Goal: Transaction & Acquisition: Purchase product/service

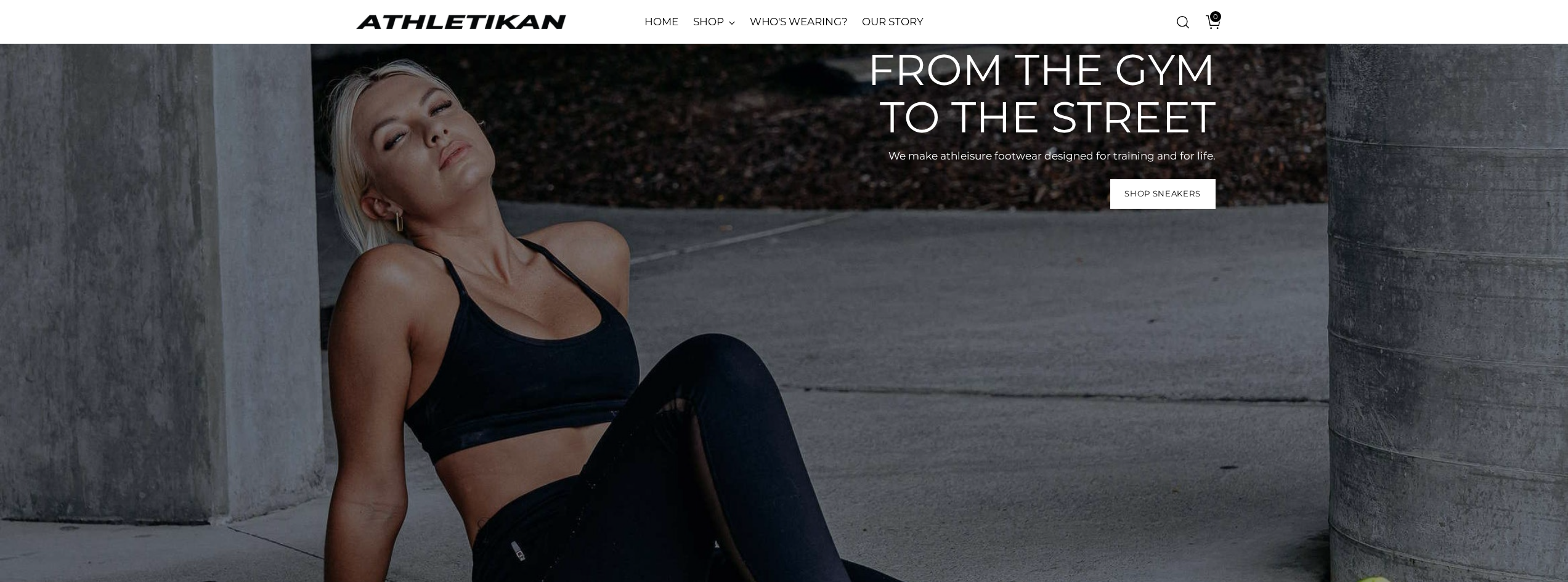
scroll to position [62, 0]
click at [1183, 201] on span "Shop Sneakers" at bounding box center [1162, 195] width 76 height 12
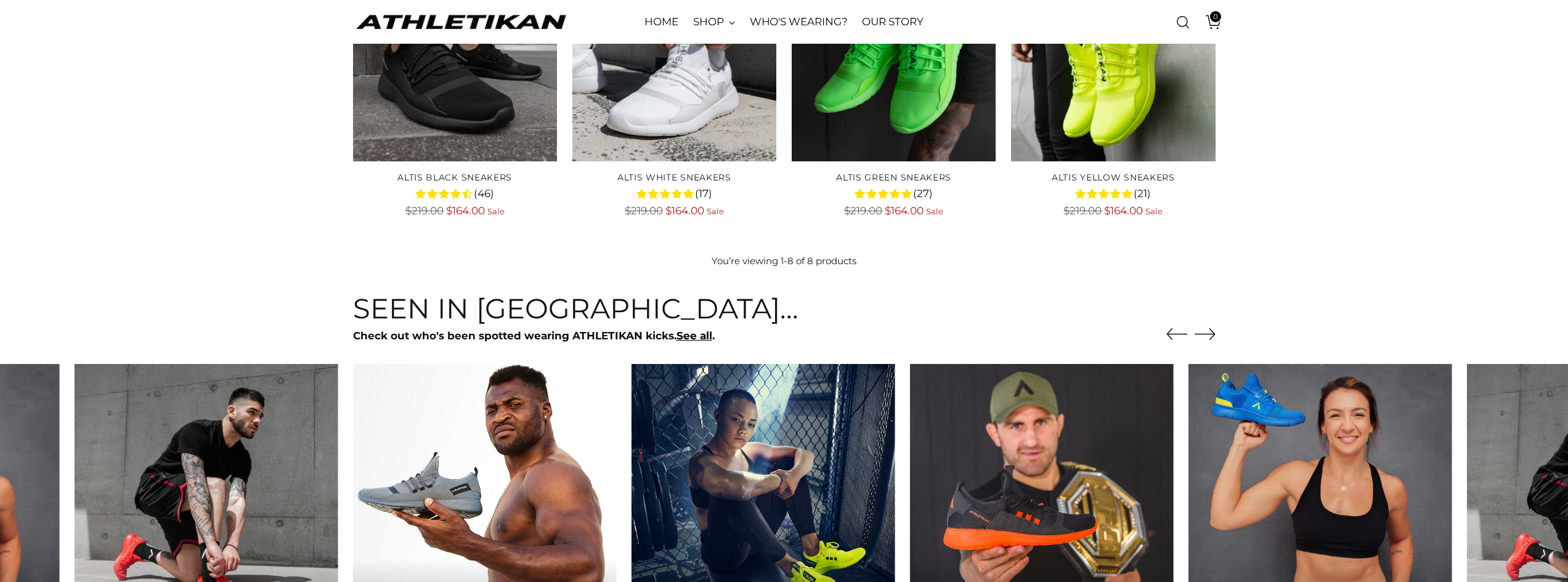
scroll to position [370, 0]
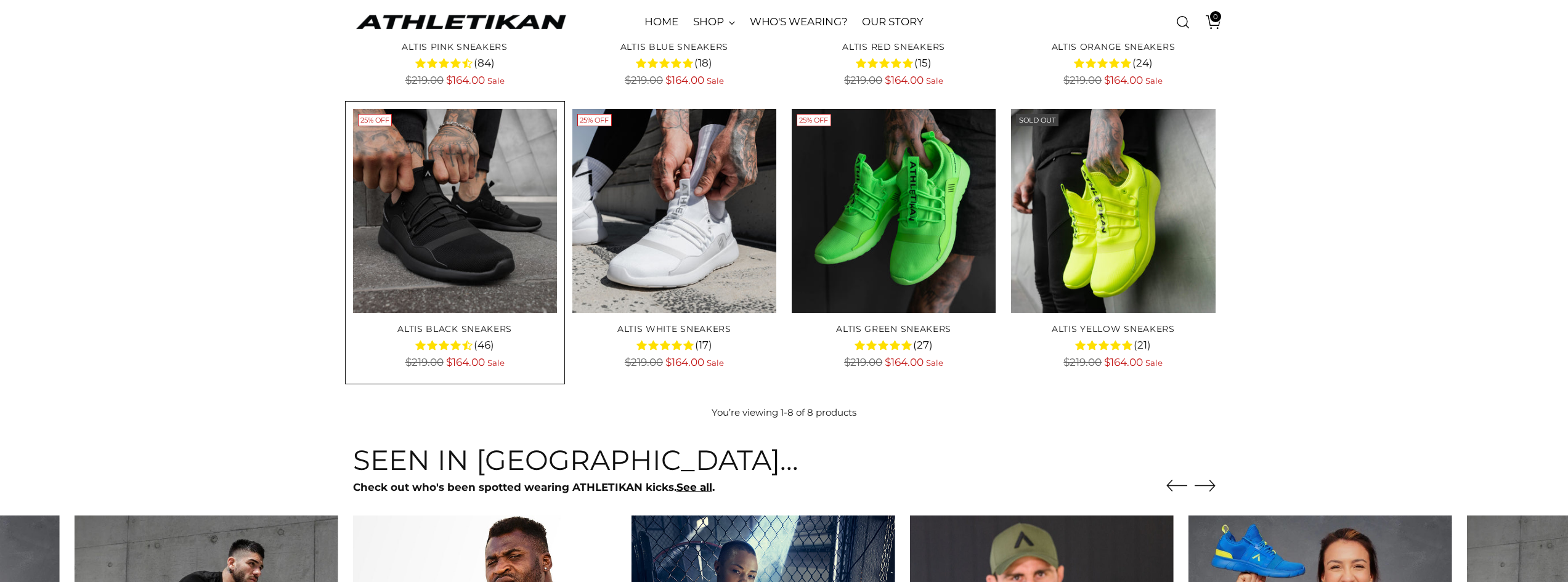
click at [0, 0] on img "ALTIS Black Sneakers" at bounding box center [0, 0] width 0 height 0
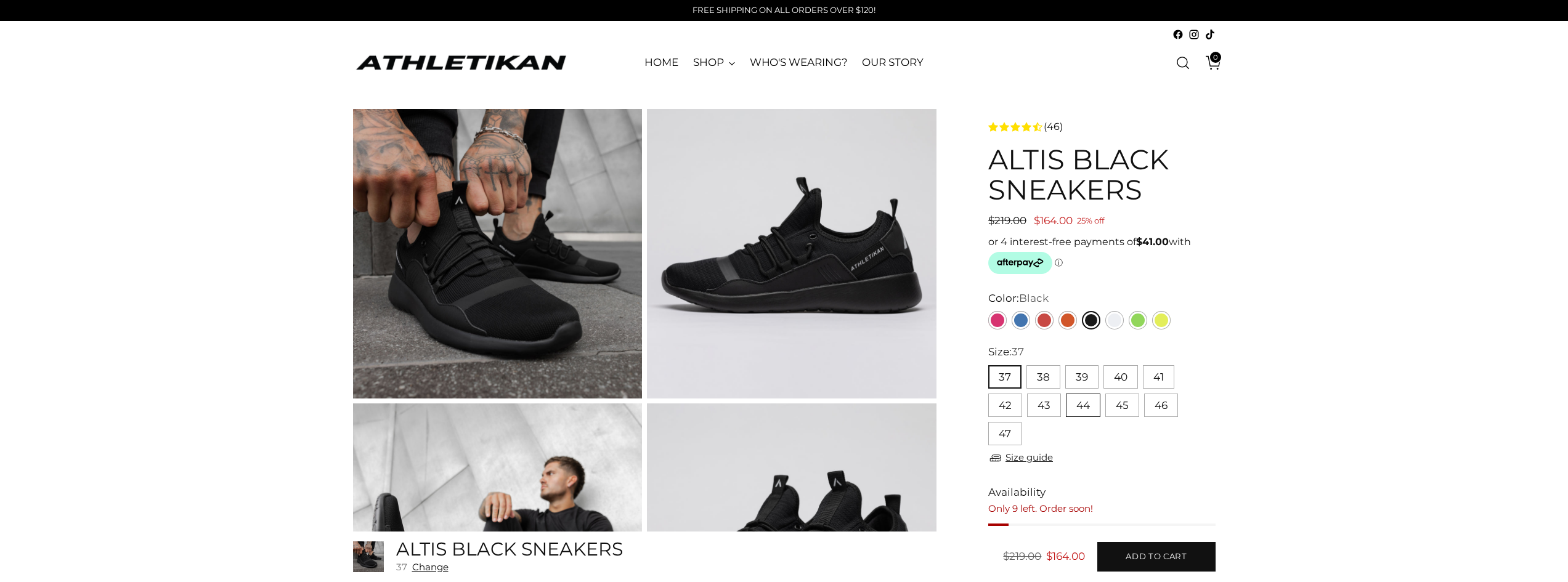
click at [1087, 402] on button "44" at bounding box center [1082, 406] width 34 height 23
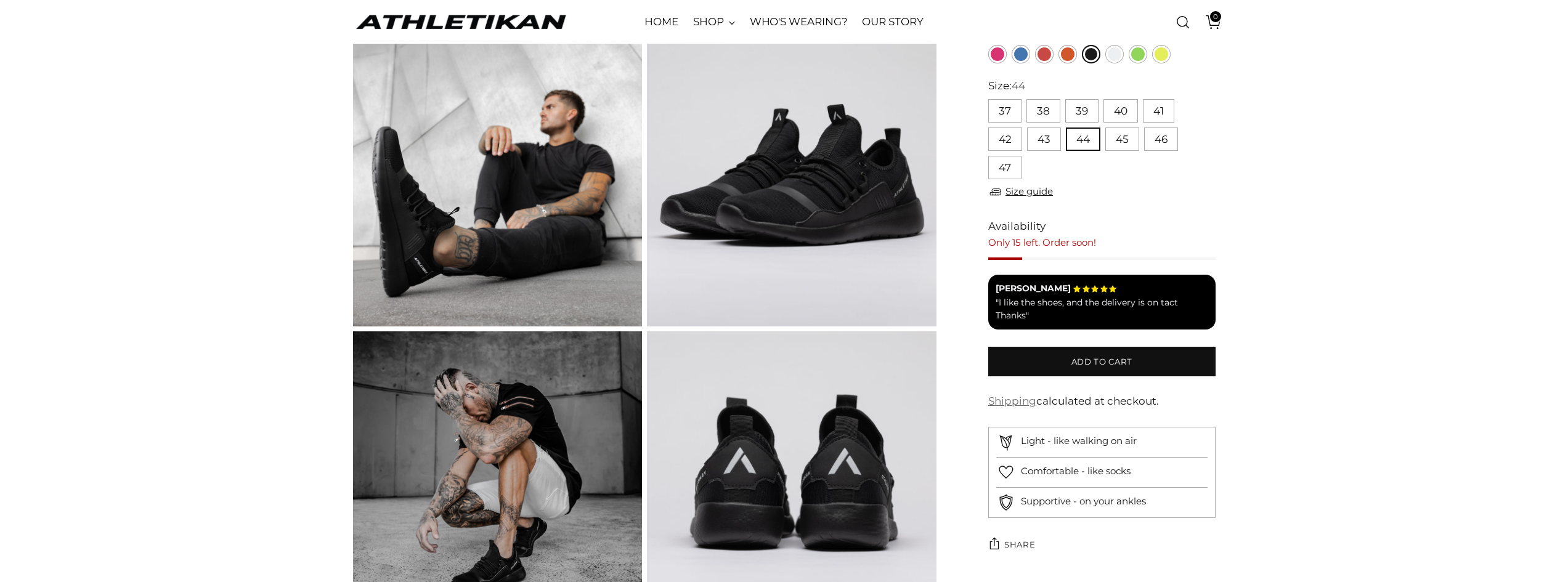
scroll to position [370, 0]
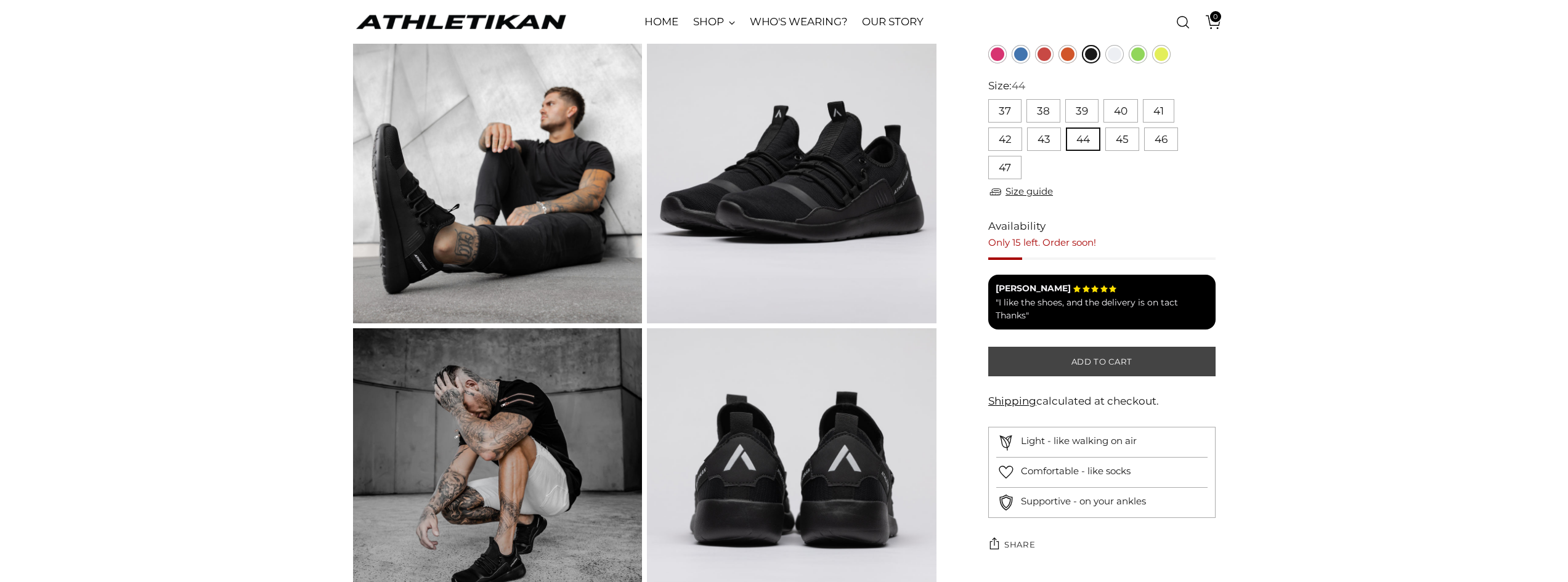
click at [1095, 365] on span "Add to cart" at bounding box center [1102, 362] width 61 height 12
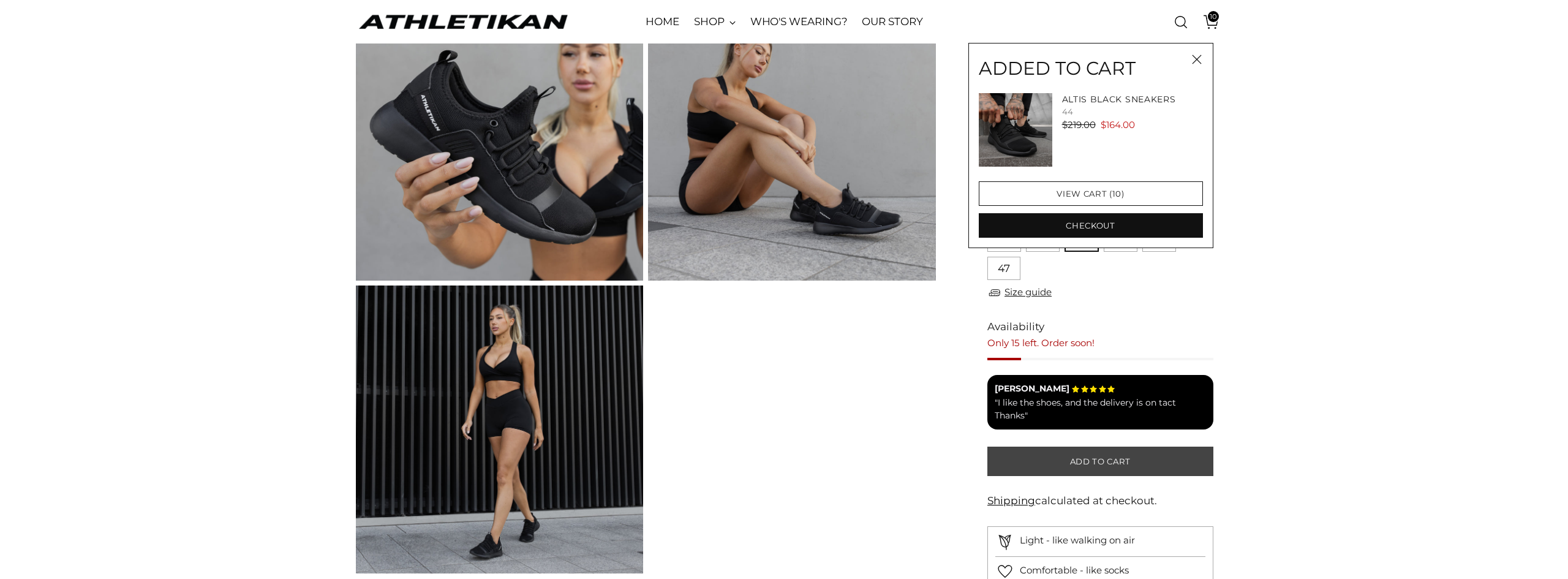
scroll to position [1533, 0]
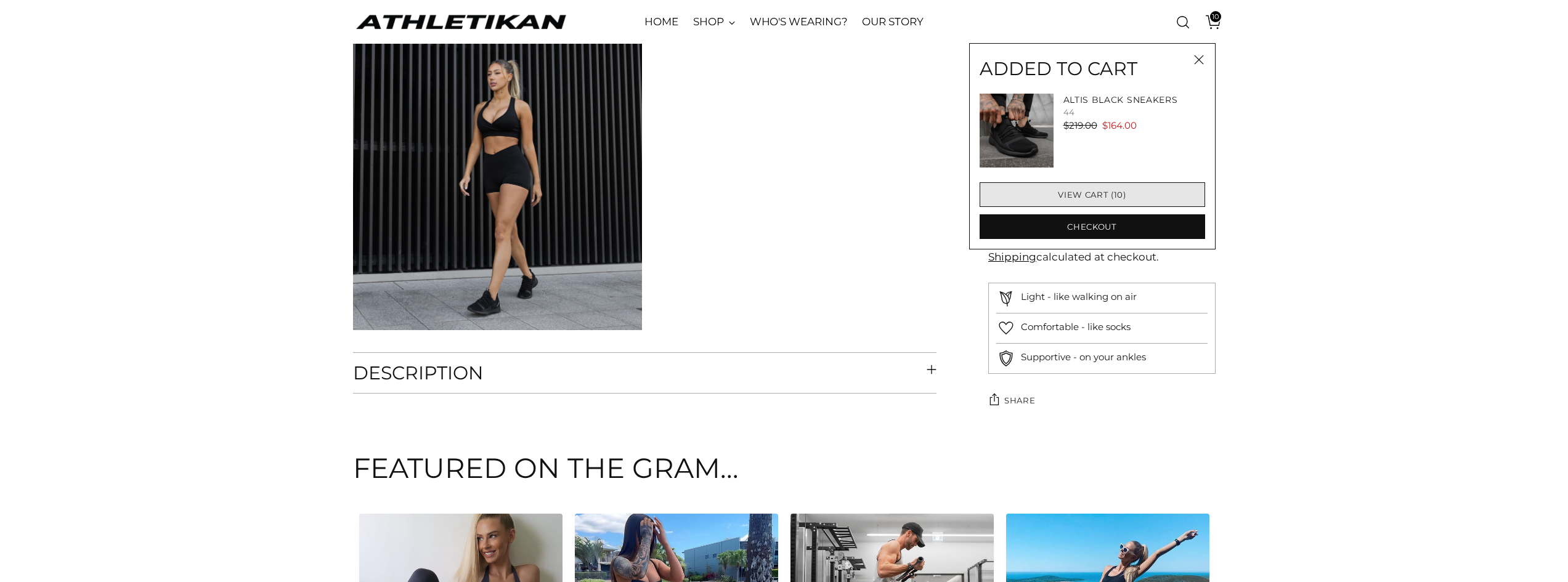
click at [1124, 194] on link "View cart (10)" at bounding box center [1092, 194] width 226 height 25
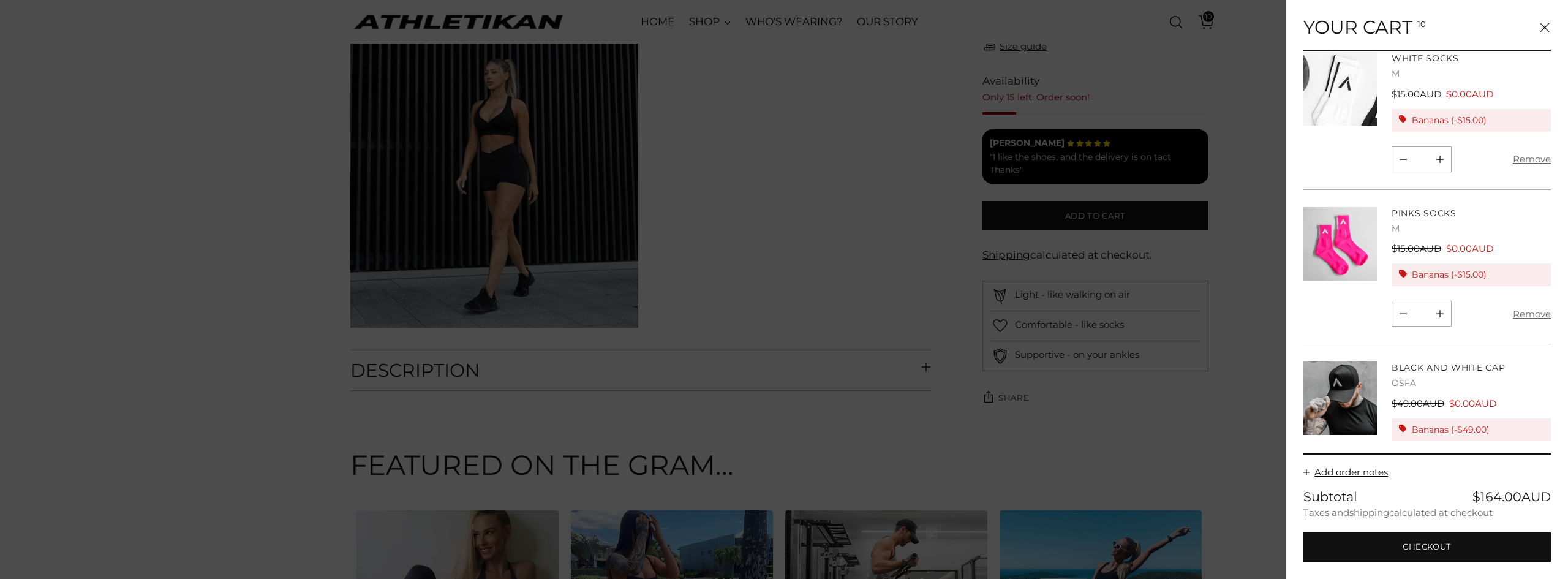
scroll to position [0, 0]
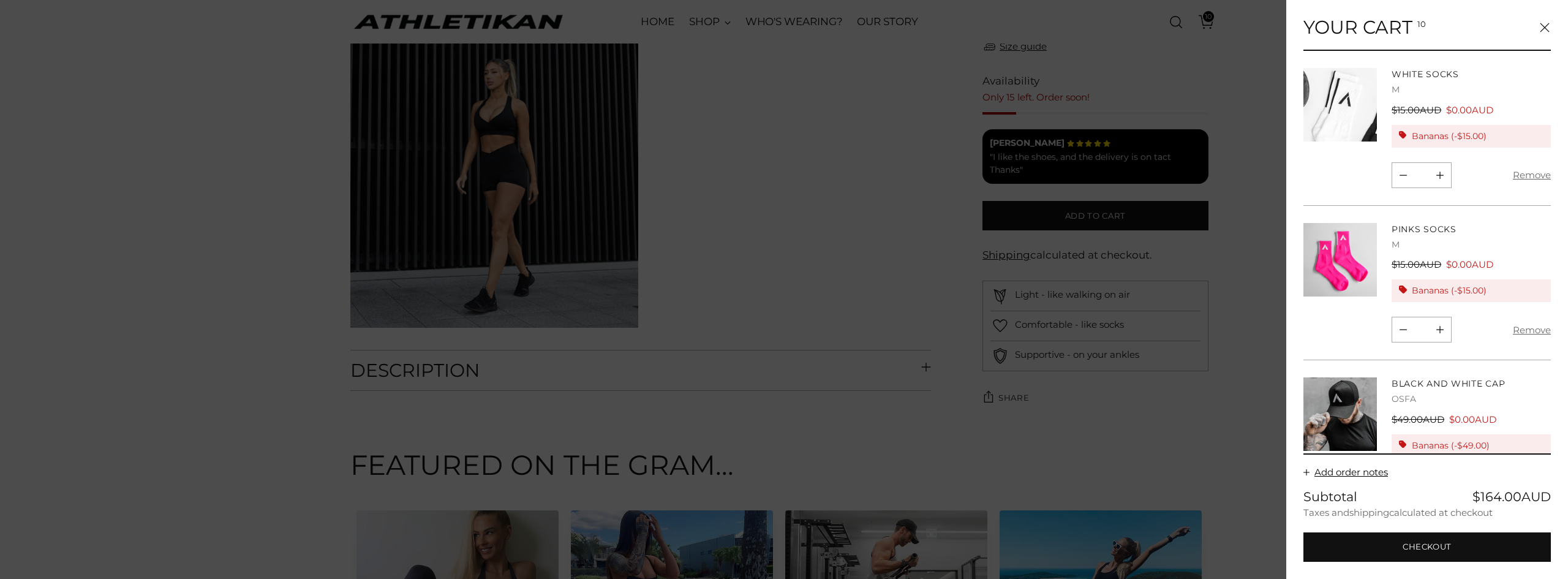
click at [1415, 378] on link "Black And White Cap" at bounding box center [1448, 383] width 113 height 11
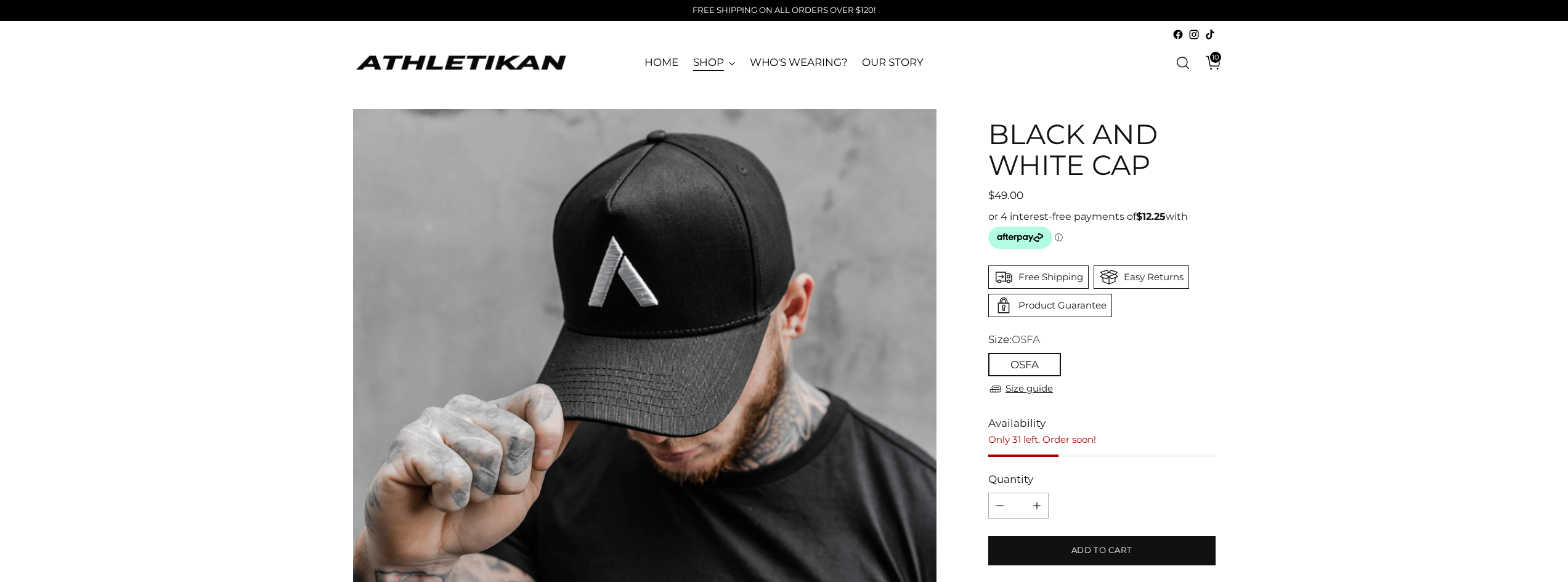
click at [714, 62] on link "SHOP" at bounding box center [714, 63] width 42 height 27
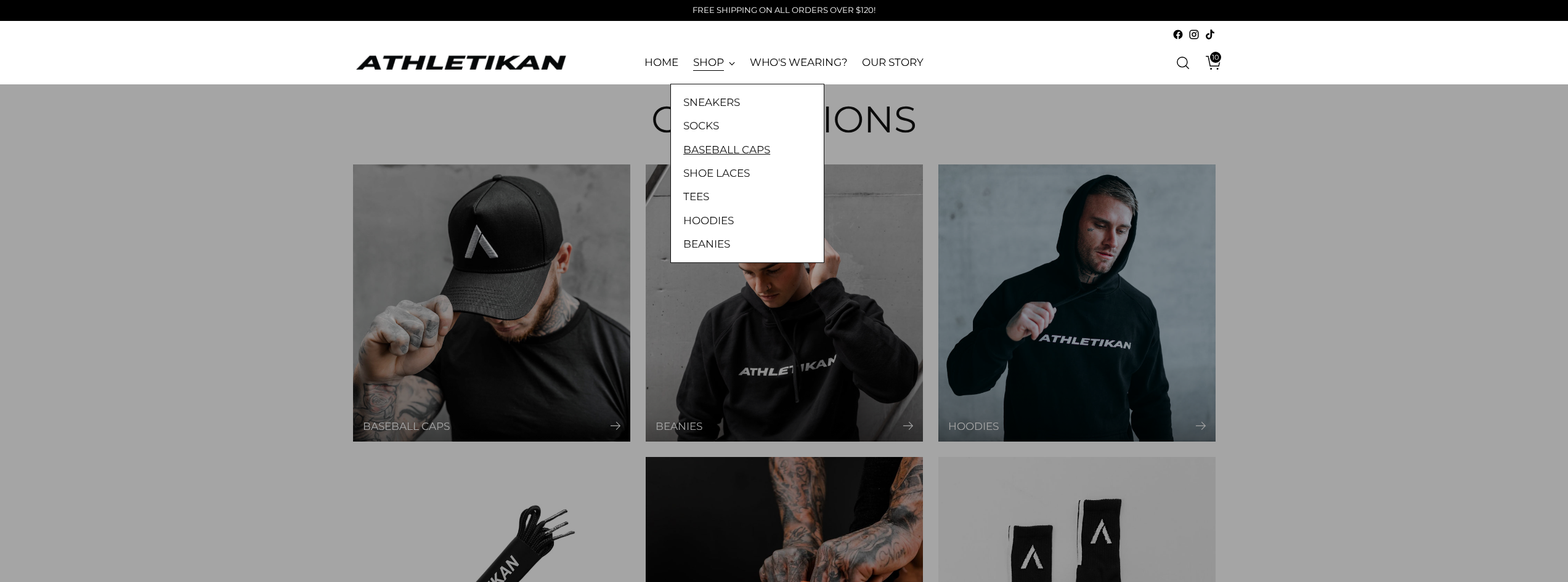
click at [731, 152] on link "BASEBALL CAPS" at bounding box center [747, 150] width 128 height 16
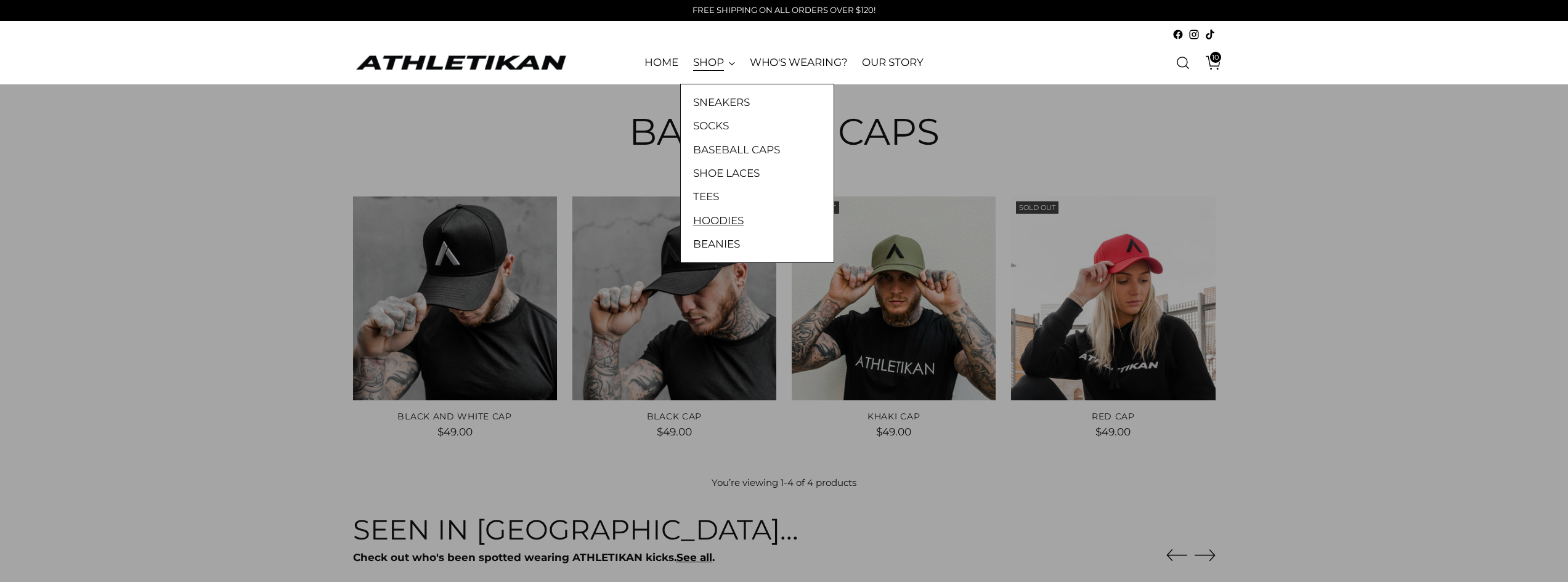
click at [714, 216] on link "HOODIES" at bounding box center [757, 221] width 128 height 16
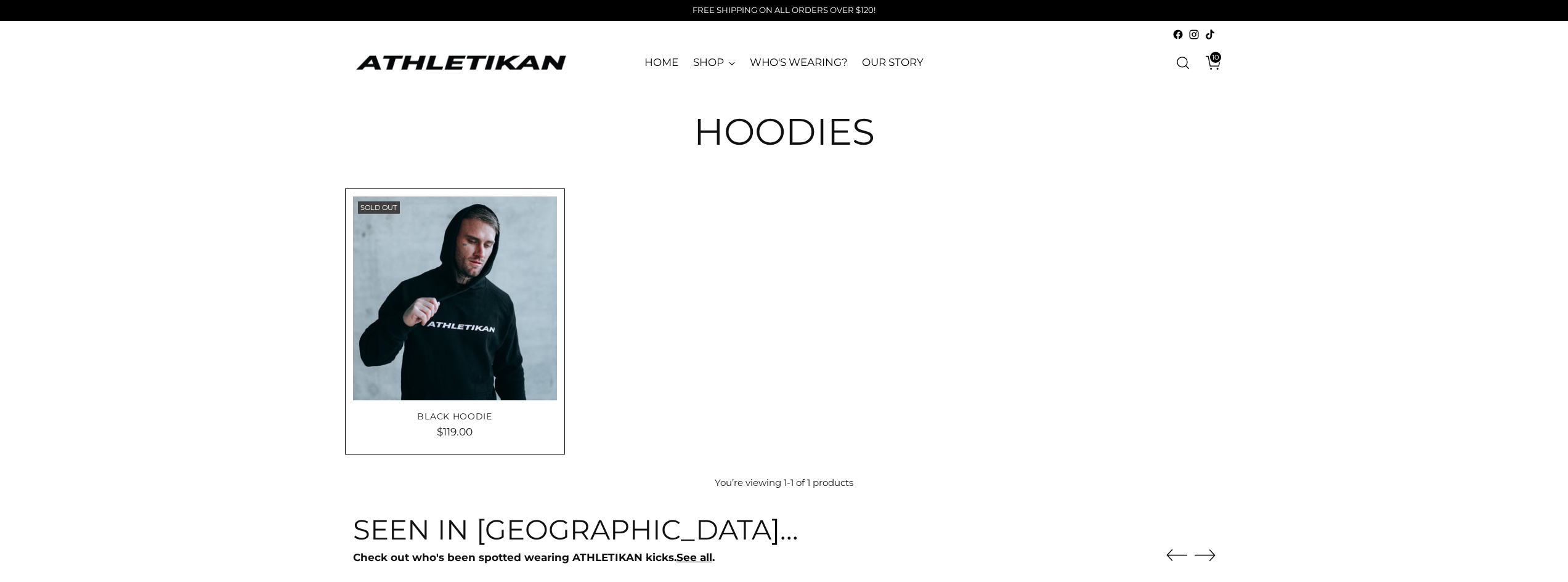
click at [0, 0] on img "Black Hoodie" at bounding box center [0, 0] width 0 height 0
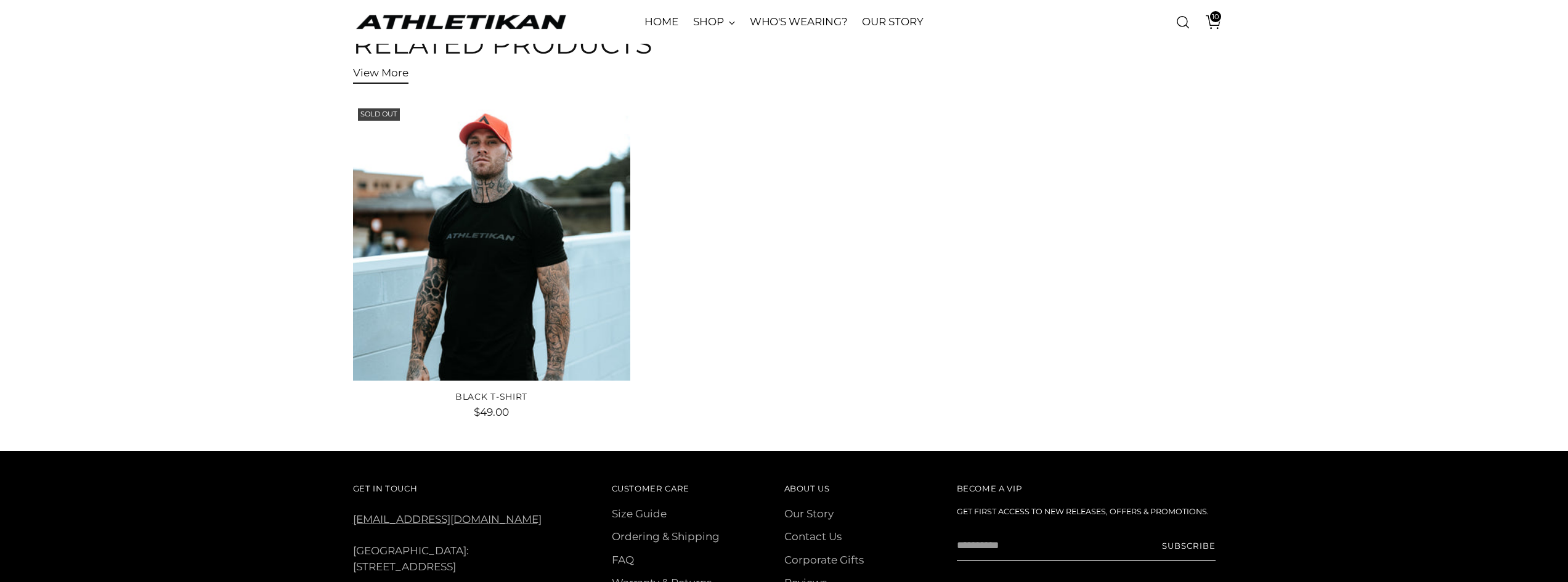
scroll to position [2771, 0]
